Goal: Download file/media

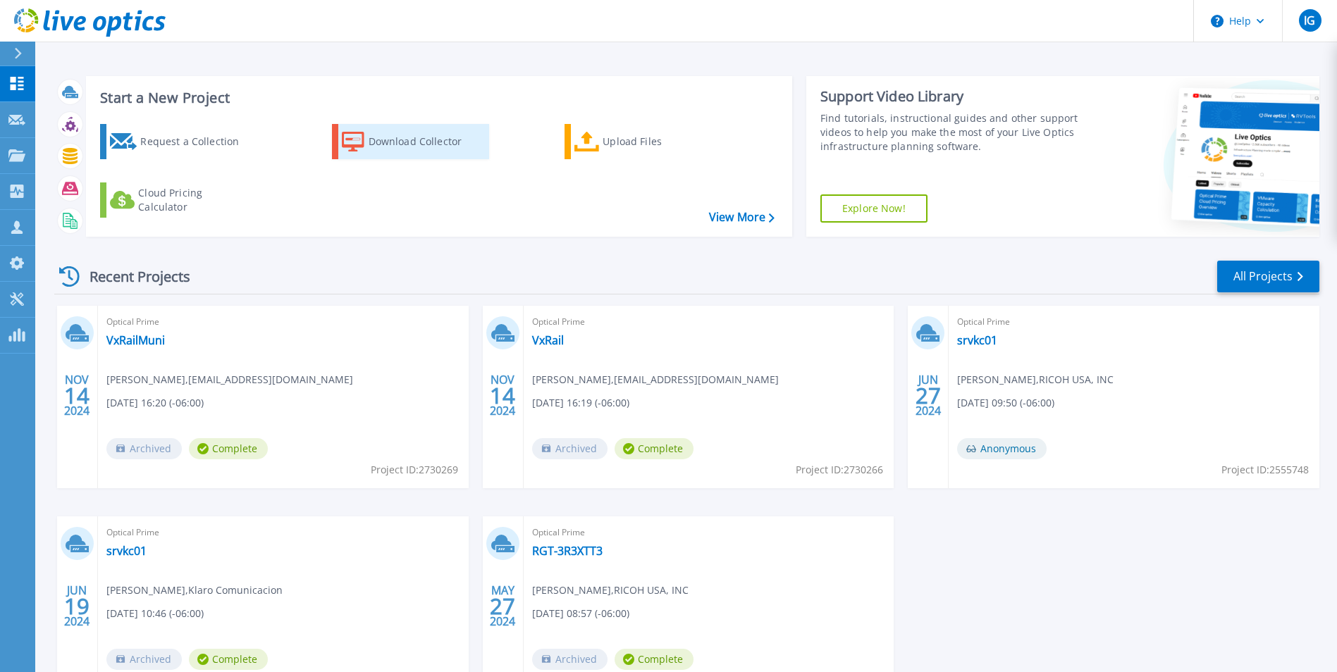
click at [422, 148] on div "Download Collector" at bounding box center [425, 142] width 113 height 28
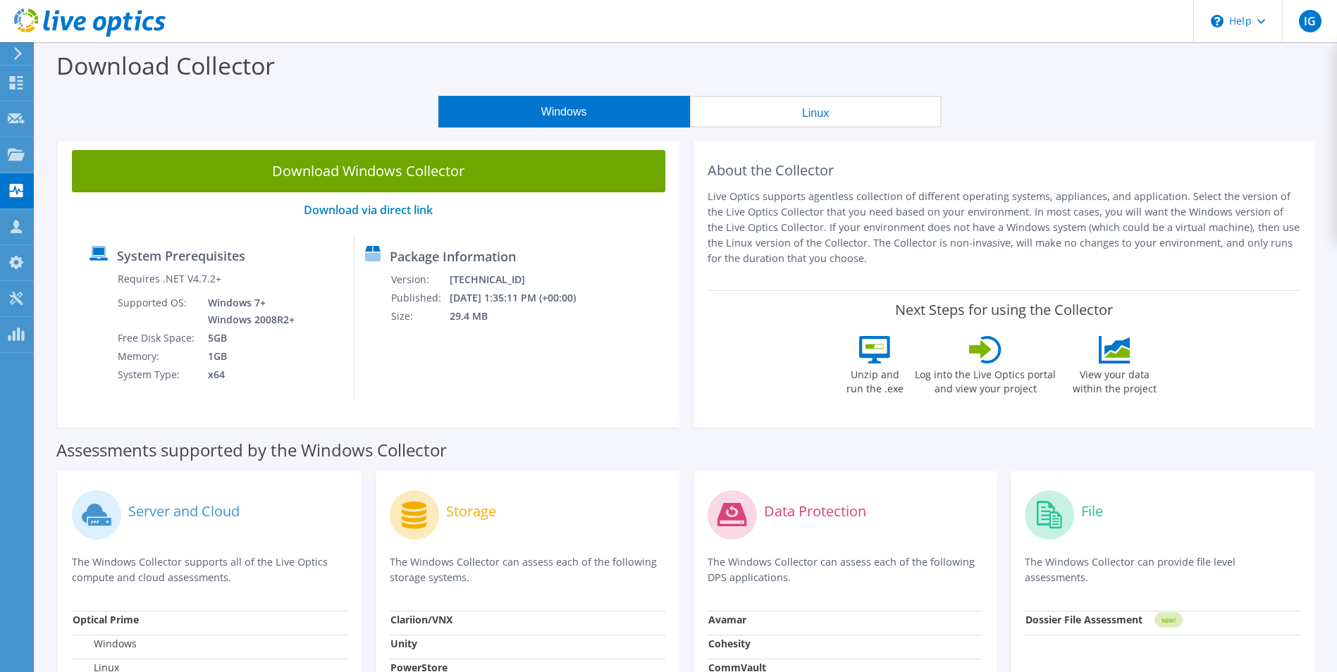
click at [580, 109] on button "Windows" at bounding box center [564, 112] width 252 height 32
click at [392, 172] on link "Download Windows Collector" at bounding box center [368, 171] width 593 height 42
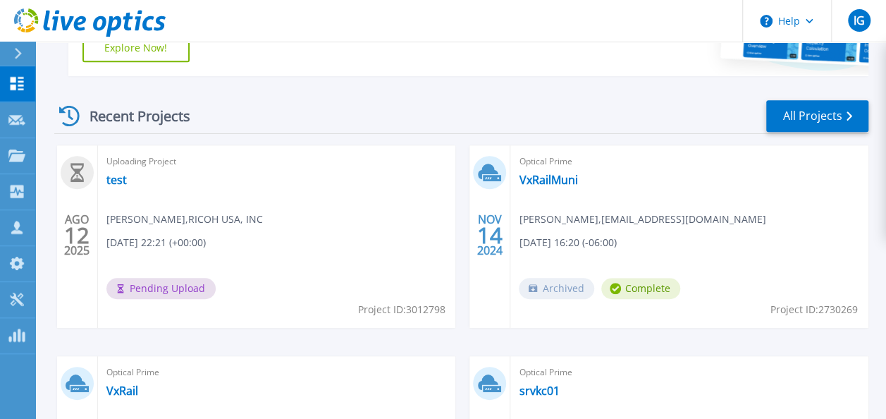
scroll to position [352, 0]
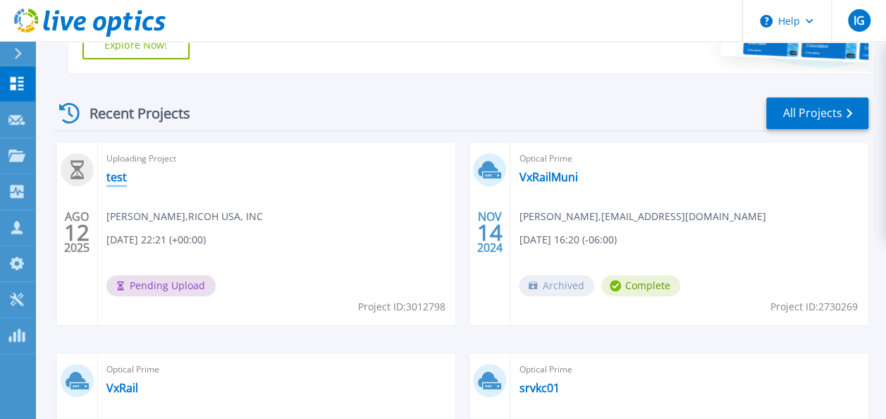
click at [116, 179] on link "test" at bounding box center [116, 177] width 20 height 14
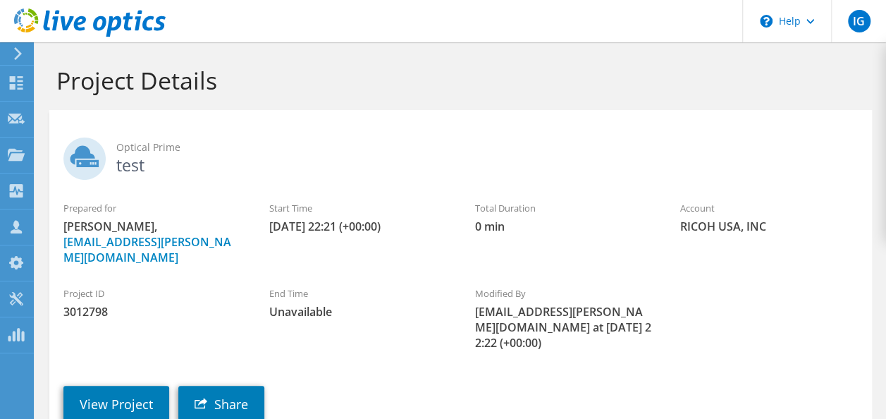
scroll to position [123, 0]
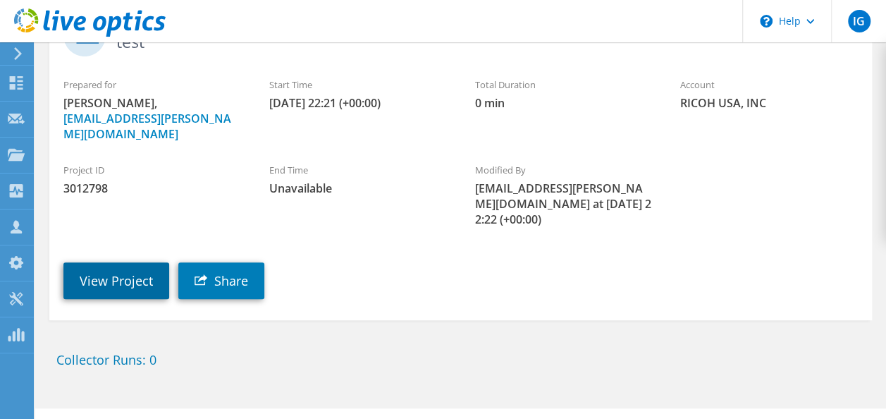
click at [132, 262] on link "View Project" at bounding box center [116, 280] width 106 height 37
